Goal: Task Accomplishment & Management: Use online tool/utility

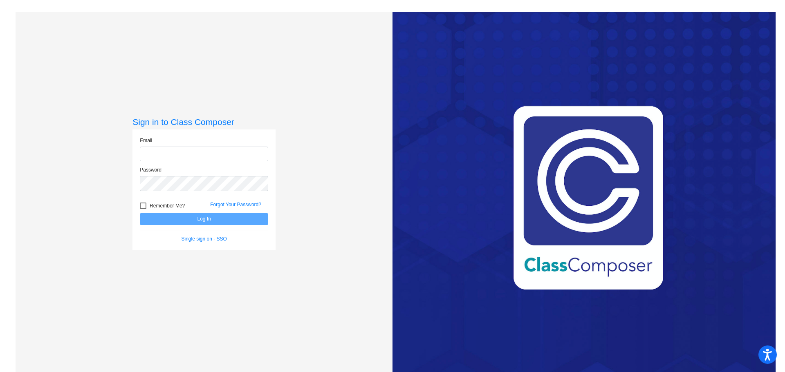
type input "[EMAIL_ADDRESS][DOMAIN_NAME]"
click at [226, 222] on button "Log In" at bounding box center [204, 219] width 128 height 12
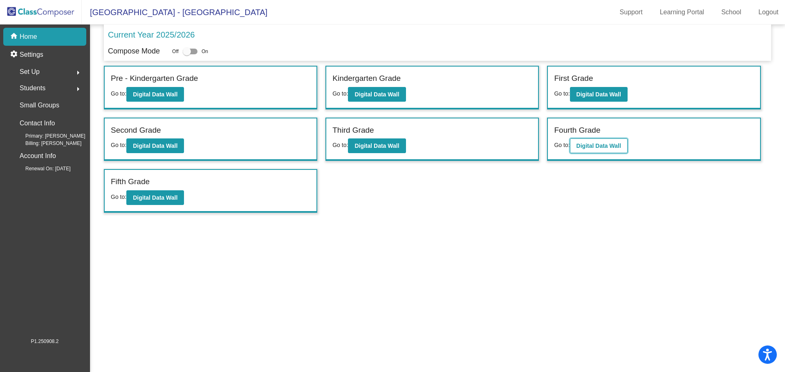
click at [598, 141] on button "Digital Data Wall" at bounding box center [599, 146] width 58 height 15
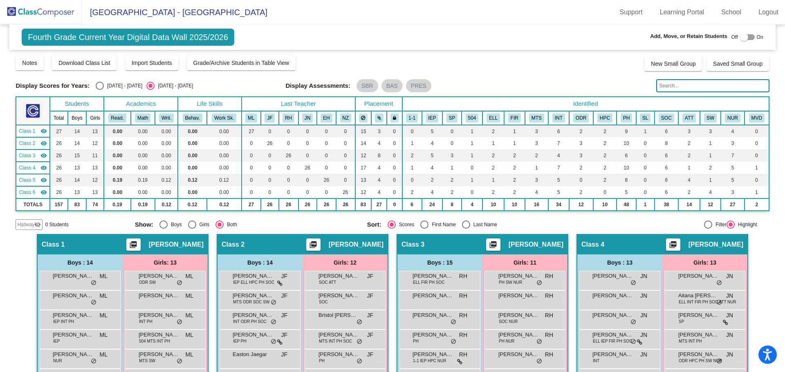
click at [740, 36] on div at bounding box center [744, 37] width 8 height 8
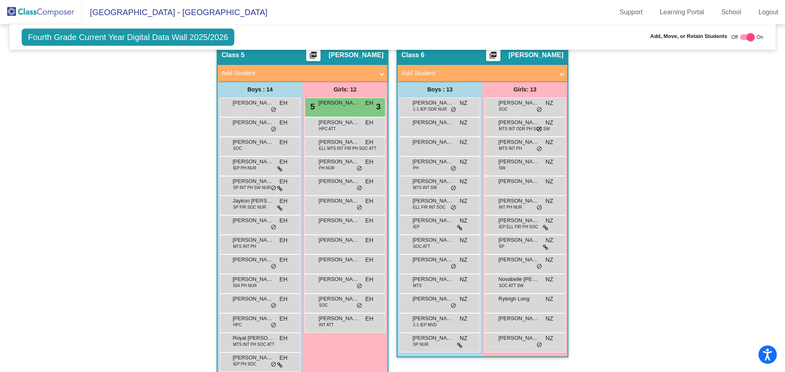
scroll to position [563, 0]
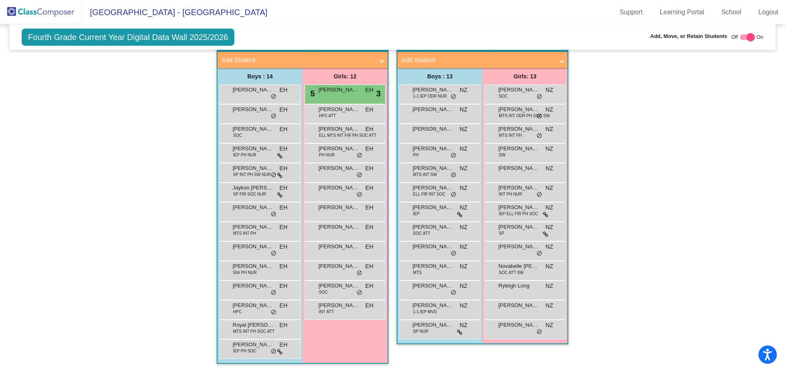
drag, startPoint x: 745, startPoint y: 36, endPoint x: 723, endPoint y: 43, distance: 23.3
click at [746, 36] on div at bounding box center [750, 37] width 8 height 8
checkbox input "false"
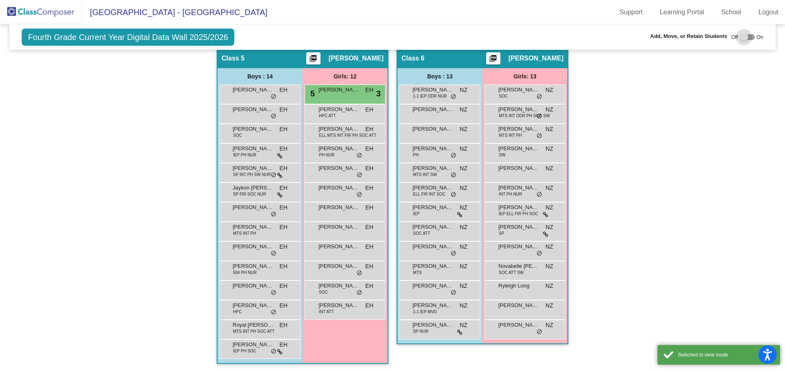
scroll to position [531, 0]
